Goal: Task Accomplishment & Management: Manage account settings

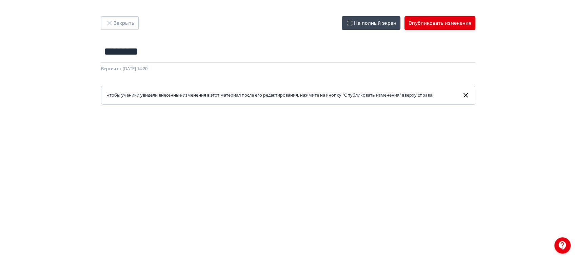
click at [434, 23] on button "Опубликовать изменения" at bounding box center [440, 23] width 71 height 14
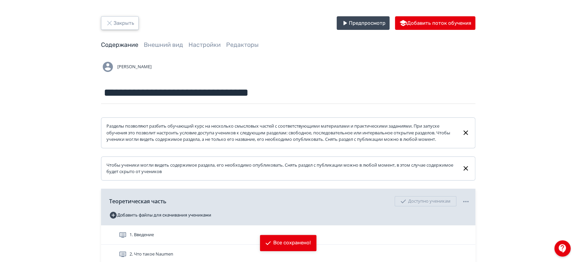
click at [128, 26] on button "Закрыть" at bounding box center [120, 23] width 38 height 14
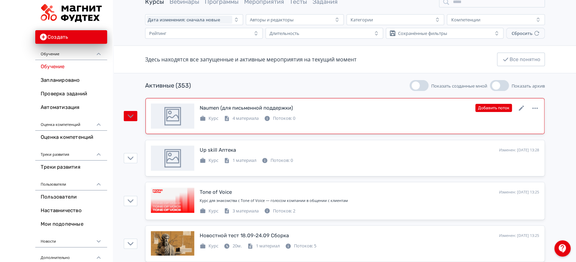
scroll to position [75, 0]
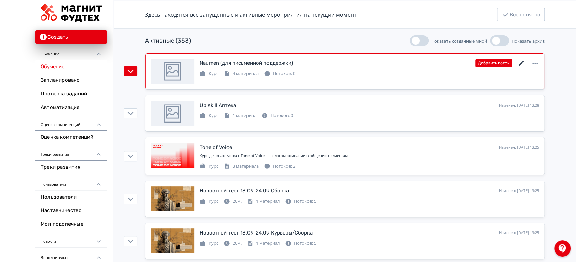
click at [522, 61] on icon at bounding box center [522, 63] width 8 height 8
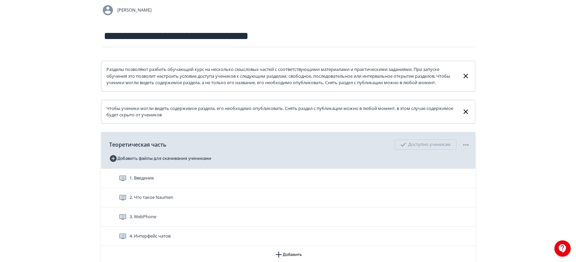
scroll to position [113, 0]
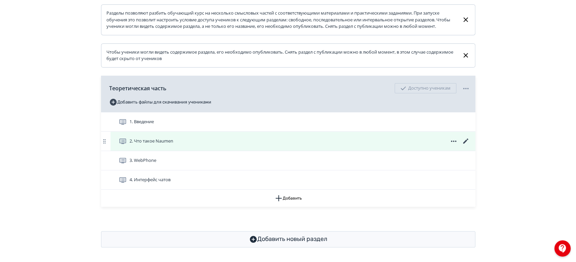
click at [464, 143] on icon at bounding box center [465, 140] width 5 height 5
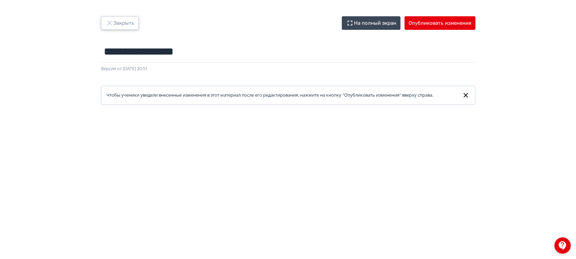
click at [122, 22] on button "Закрыть" at bounding box center [120, 23] width 38 height 14
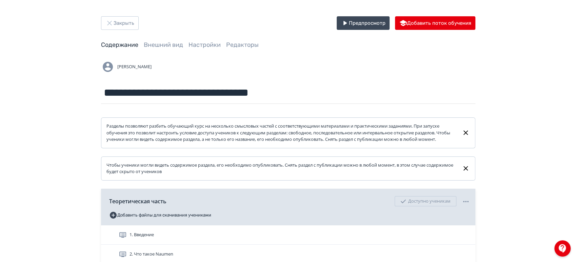
scroll to position [121, 0]
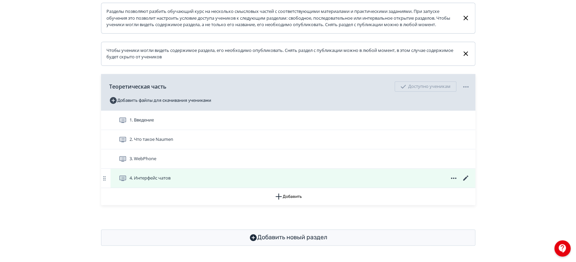
click at [465, 176] on icon at bounding box center [466, 178] width 8 height 8
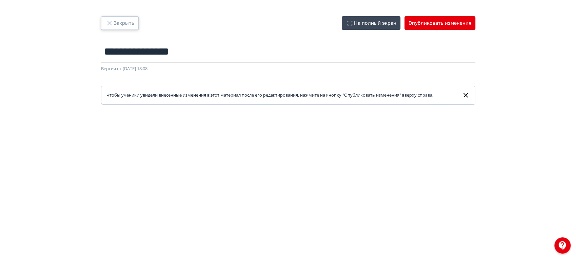
click at [111, 21] on icon "button" at bounding box center [109, 23] width 8 height 8
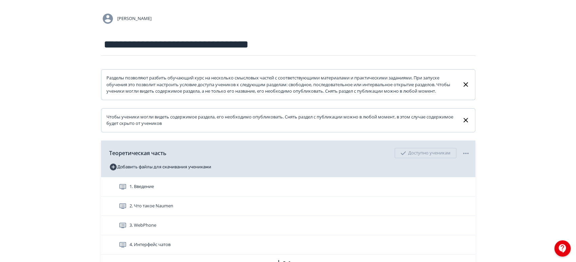
scroll to position [75, 0]
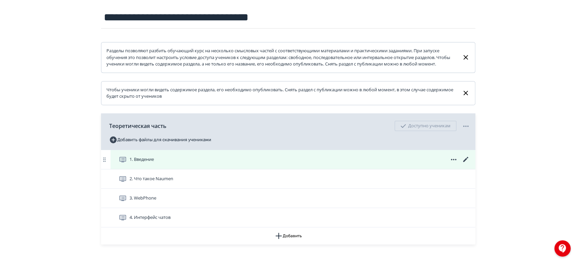
click at [465, 162] on icon at bounding box center [465, 159] width 5 height 5
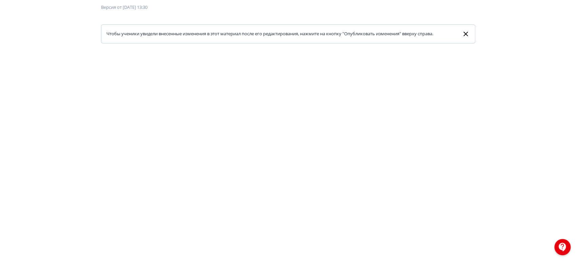
scroll to position [13, 0]
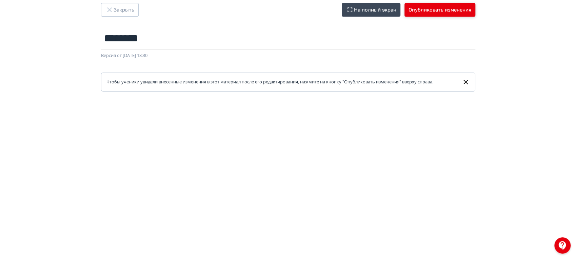
click at [422, 10] on button "Опубликовать изменения" at bounding box center [440, 10] width 71 height 14
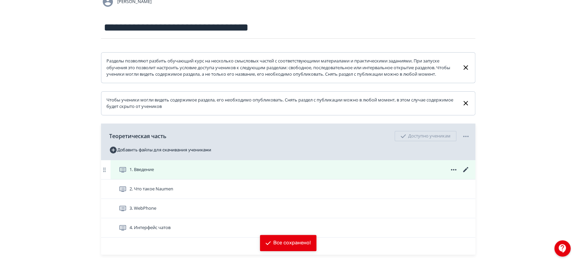
scroll to position [121, 0]
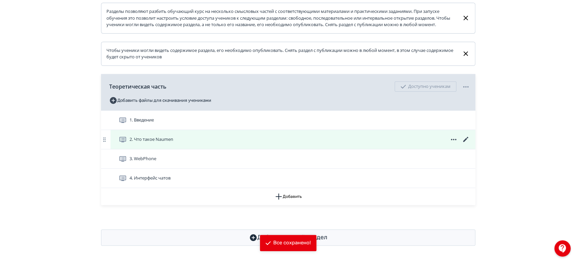
click at [464, 139] on icon at bounding box center [466, 139] width 8 height 8
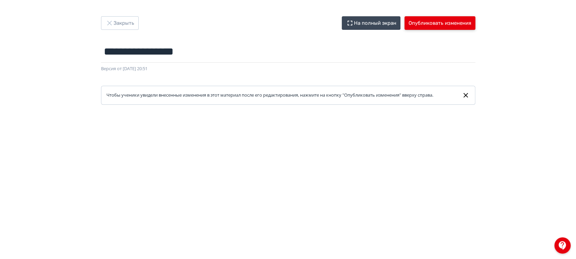
click at [435, 22] on button "Опубликовать изменения" at bounding box center [440, 23] width 71 height 14
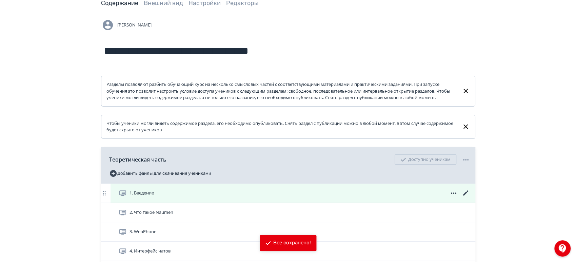
scroll to position [113, 0]
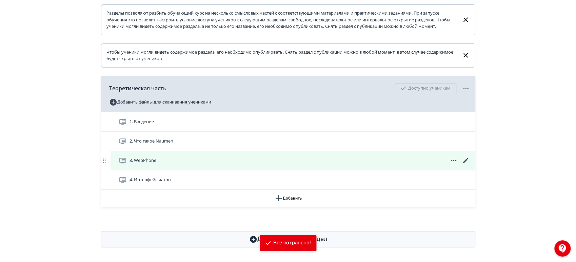
click at [466, 163] on icon at bounding box center [465, 160] width 5 height 5
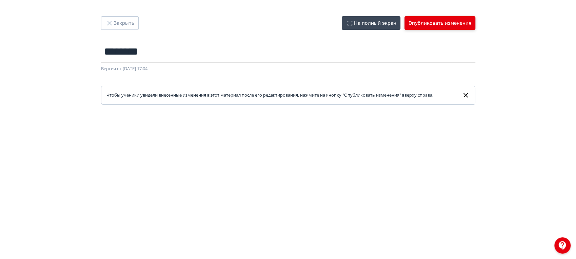
click at [447, 22] on button "Опубликовать изменения" at bounding box center [440, 23] width 71 height 14
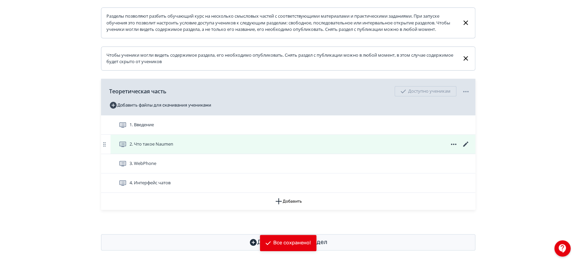
scroll to position [113, 0]
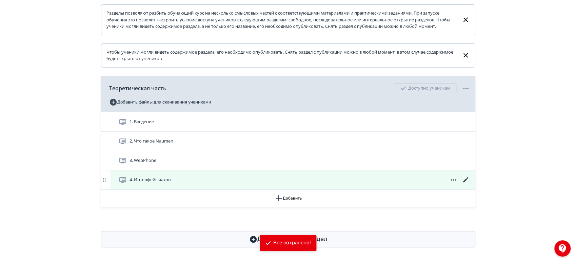
click at [466, 182] on icon at bounding box center [465, 179] width 5 height 5
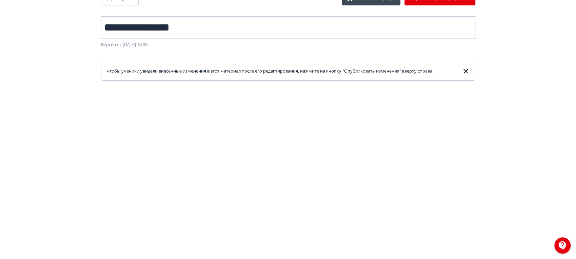
scroll to position [13, 0]
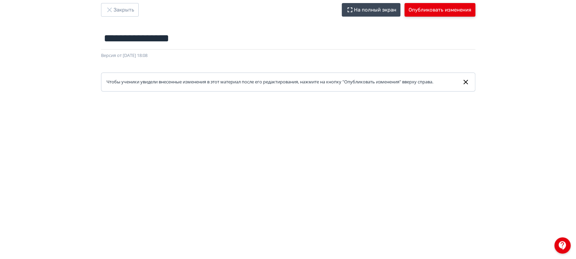
click at [443, 6] on button "Опубликовать изменения" at bounding box center [440, 10] width 71 height 14
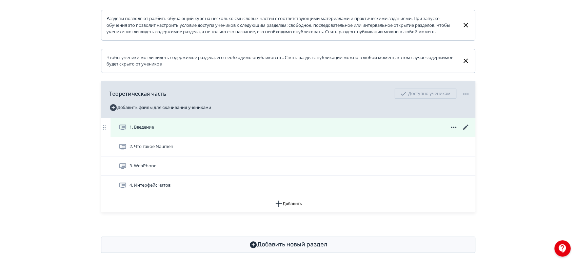
scroll to position [121, 0]
